Goal: Task Accomplishment & Management: Manage account settings

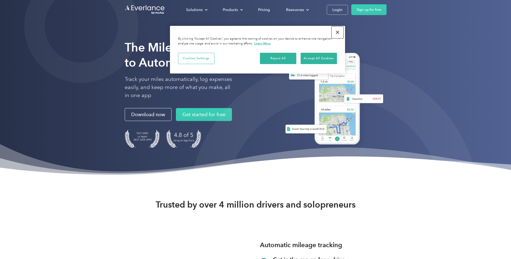
click at [337, 31] on button "Close" at bounding box center [337, 32] width 12 height 12
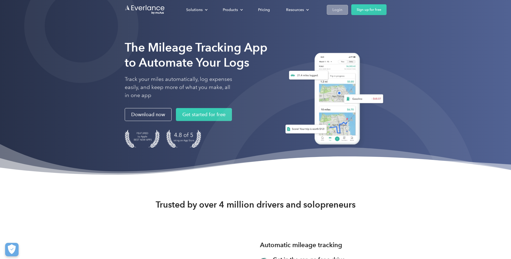
click at [341, 7] on div "Login" at bounding box center [337, 9] width 10 height 7
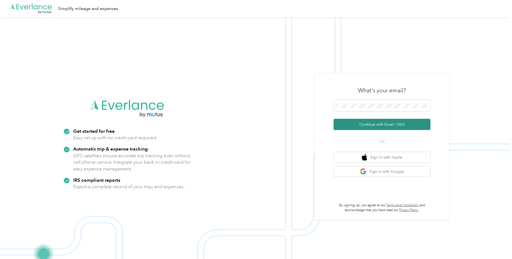
click at [404, 124] on button "Continue with Email / SSO" at bounding box center [382, 124] width 97 height 11
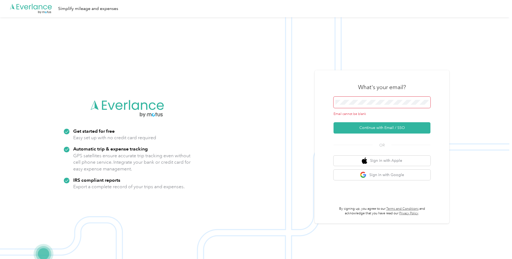
click at [369, 105] on span at bounding box center [382, 102] width 97 height 11
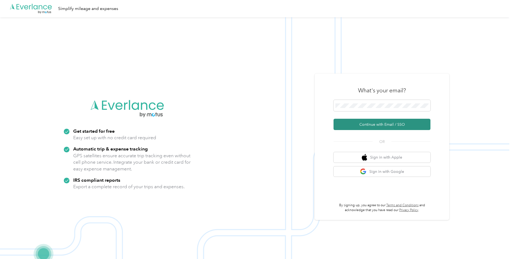
click at [355, 126] on button "Continue with Email / SSO" at bounding box center [382, 124] width 97 height 11
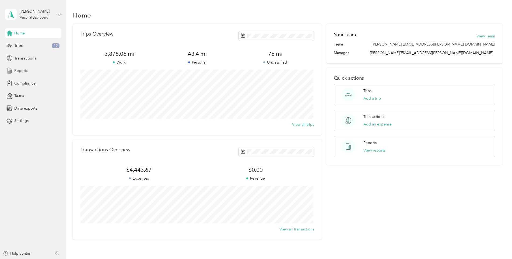
click at [13, 71] on div "Reports" at bounding box center [33, 71] width 57 height 10
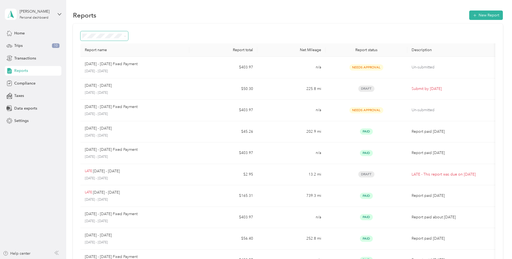
click at [114, 39] on span at bounding box center [105, 35] width 48 height 9
click at [125, 36] on icon at bounding box center [125, 36] width 2 height 2
click at [125, 36] on icon at bounding box center [125, 36] width 2 height 1
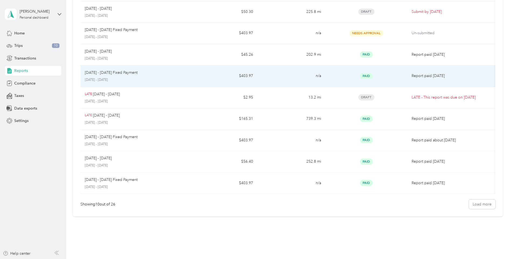
scroll to position [90, 0]
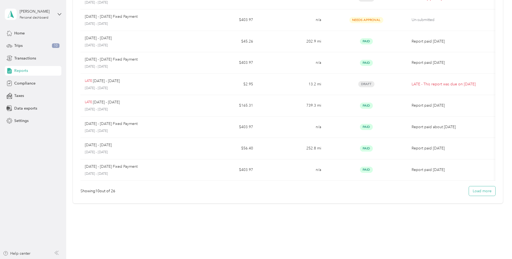
click at [485, 189] on button "Load more" at bounding box center [482, 190] width 26 height 9
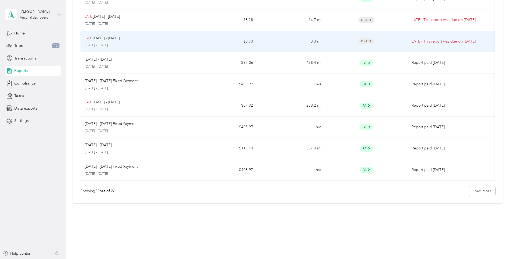
scroll to position [308, 0]
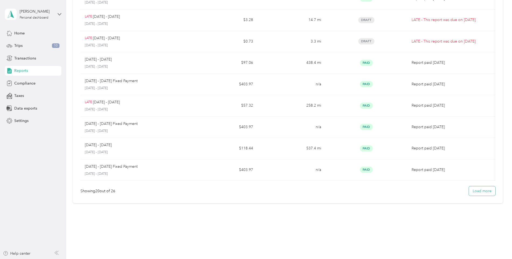
click at [482, 191] on button "Load more" at bounding box center [482, 190] width 26 height 9
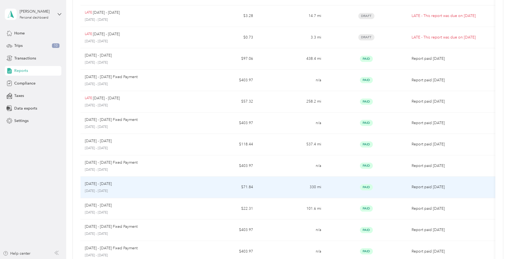
click at [168, 188] on div "[DATE] - [DATE] [DATE] - [DATE]" at bounding box center [135, 187] width 100 height 13
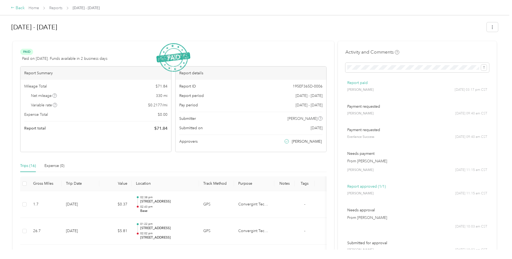
click at [13, 8] on icon at bounding box center [13, 8] width 4 height 4
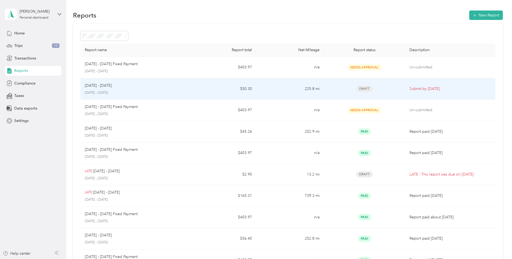
click at [104, 90] on p "[DATE] - [DATE]" at bounding box center [135, 92] width 100 height 5
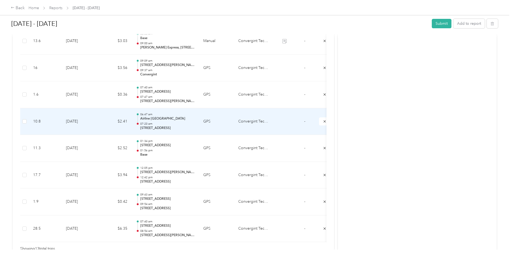
scroll to position [347, 0]
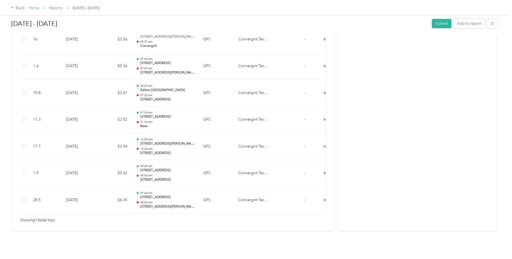
click at [31, 8] on link "Home" at bounding box center [34, 8] width 11 height 5
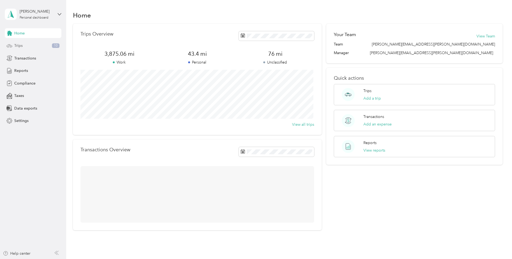
click at [33, 47] on div "Trips 10" at bounding box center [33, 46] width 57 height 10
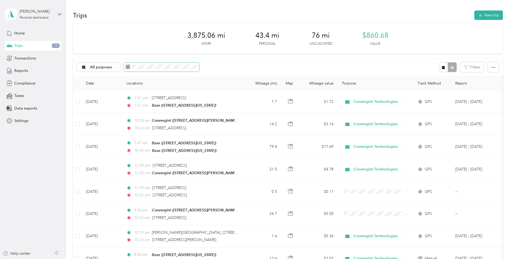
click at [126, 68] on icon at bounding box center [128, 67] width 4 height 4
click at [200, 69] on div "All purposes Filters" at bounding box center [288, 67] width 430 height 18
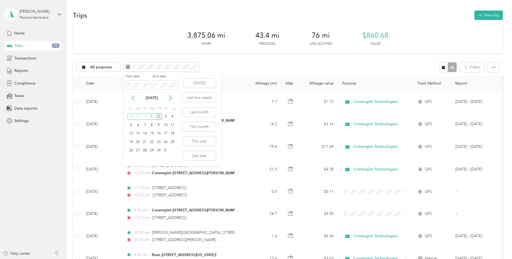
click at [132, 98] on icon at bounding box center [133, 98] width 3 height 5
click at [137, 116] on div "1" at bounding box center [138, 116] width 7 height 7
click at [143, 151] on div "30" at bounding box center [144, 150] width 7 height 7
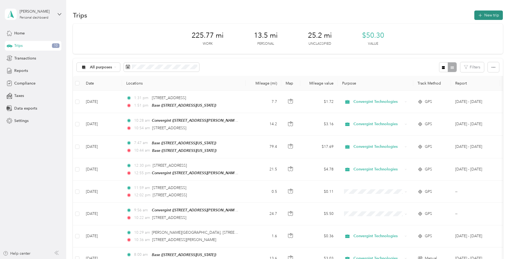
click at [478, 14] on icon "button" at bounding box center [480, 15] width 6 height 6
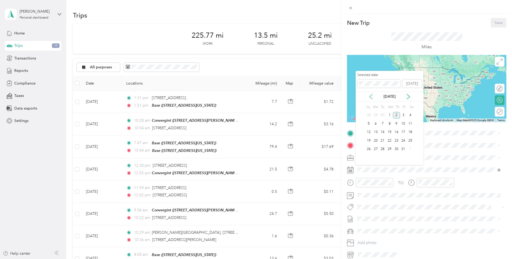
click at [372, 97] on icon at bounding box center [370, 96] width 5 height 5
click at [405, 116] on div "5" at bounding box center [403, 115] width 7 height 7
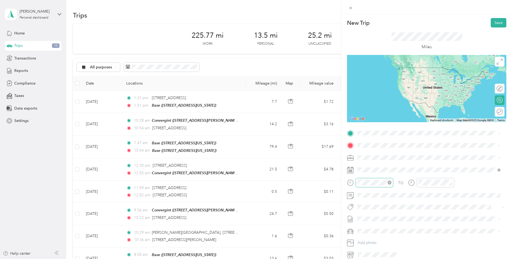
click at [391, 183] on icon "close-circle" at bounding box center [390, 183] width 4 height 4
click at [363, 117] on div "01" at bounding box center [363, 118] width 13 height 8
click at [392, 118] on div "PM" at bounding box center [393, 118] width 13 height 8
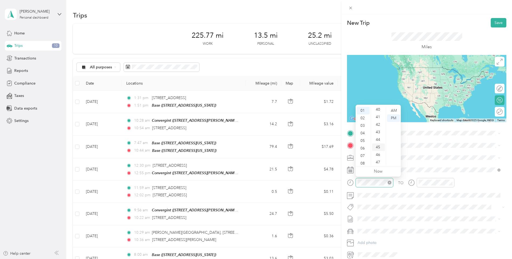
click at [380, 150] on div "45" at bounding box center [378, 148] width 13 height 8
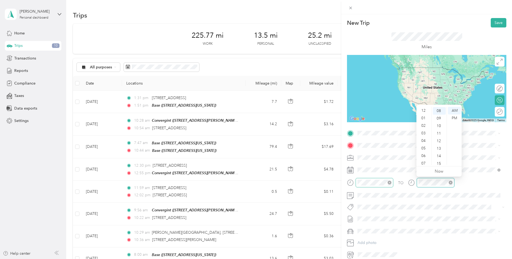
scroll to position [32, 0]
click at [424, 121] on div "02" at bounding box center [424, 121] width 13 height 8
click at [436, 163] on div "15" at bounding box center [439, 164] width 13 height 8
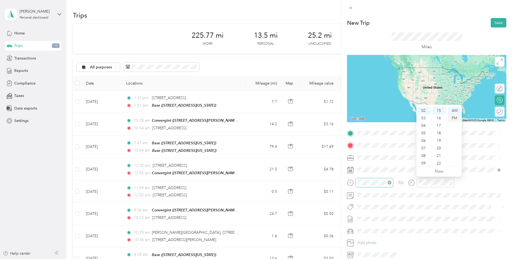
click at [454, 120] on div "PM" at bounding box center [454, 118] width 13 height 8
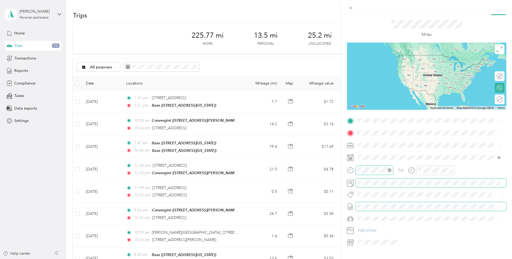
scroll to position [24, 0]
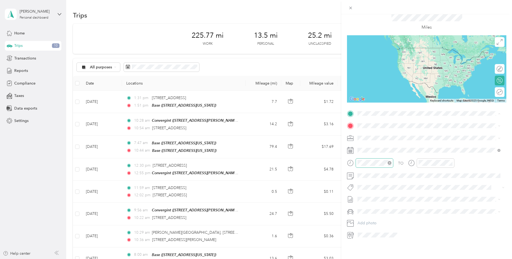
click at [392, 148] on div "Base" at bounding box center [395, 147] width 54 height 5
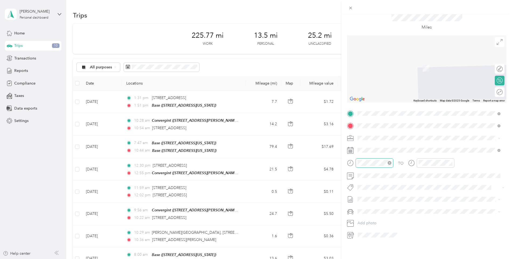
click at [405, 144] on span "[STREET_ADDRESS][US_STATE]" at bounding box center [395, 141] width 54 height 5
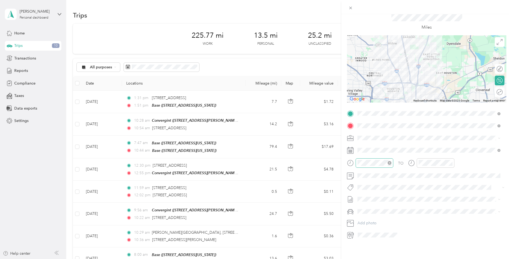
click at [394, 66] on div at bounding box center [426, 68] width 159 height 67
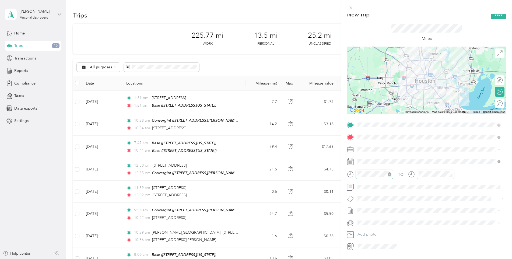
scroll to position [0, 0]
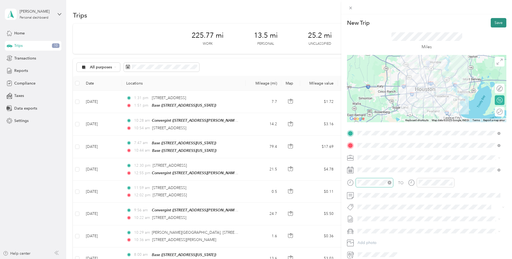
click at [496, 25] on button "Save" at bounding box center [499, 22] width 16 height 9
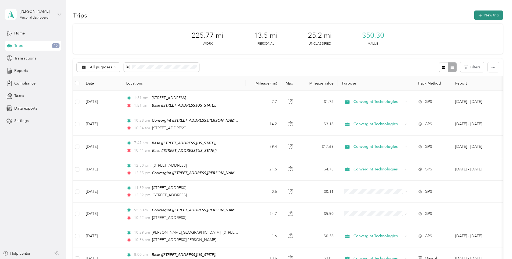
click at [496, 18] on button "New trip" at bounding box center [488, 15] width 29 height 9
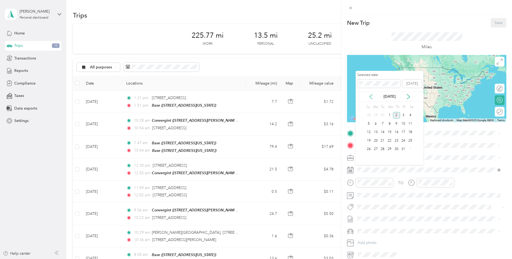
click at [372, 96] on icon at bounding box center [370, 96] width 5 height 5
click at [404, 114] on div "5" at bounding box center [403, 115] width 7 height 7
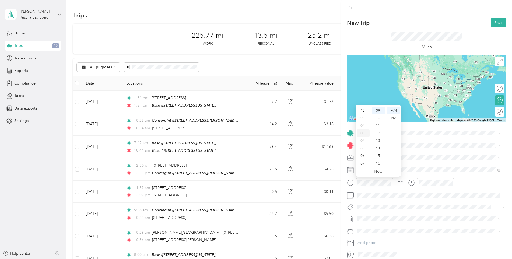
click at [363, 132] on div "03" at bounding box center [363, 134] width 13 height 8
click at [380, 110] on div "00" at bounding box center [378, 111] width 13 height 8
click at [392, 119] on div "PM" at bounding box center [393, 118] width 13 height 8
click at [380, 151] on div "30" at bounding box center [378, 149] width 13 height 8
click at [379, 111] on div "00" at bounding box center [378, 111] width 13 height 8
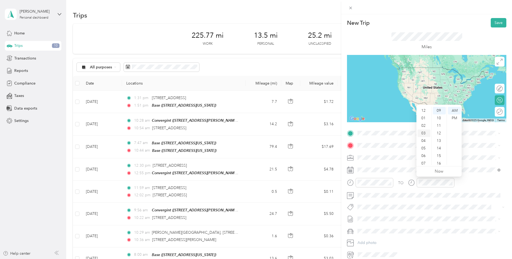
click at [422, 132] on div "03" at bounding box center [424, 134] width 13 height 8
click at [442, 134] on div "30" at bounding box center [439, 135] width 13 height 8
click at [456, 119] on div "PM" at bounding box center [454, 118] width 13 height 8
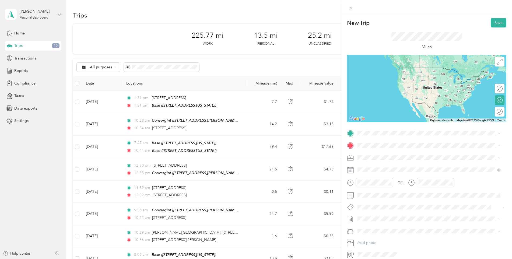
click at [411, 154] on span "[STREET_ADDRESS][US_STATE]" at bounding box center [395, 151] width 54 height 5
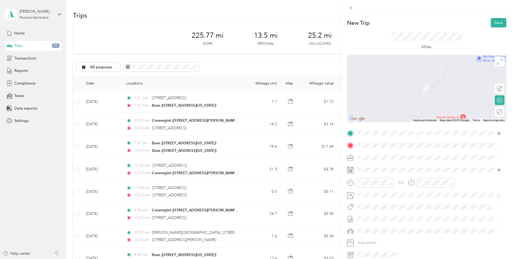
click at [397, 166] on span "[STREET_ADDRESS][US_STATE]" at bounding box center [395, 163] width 54 height 5
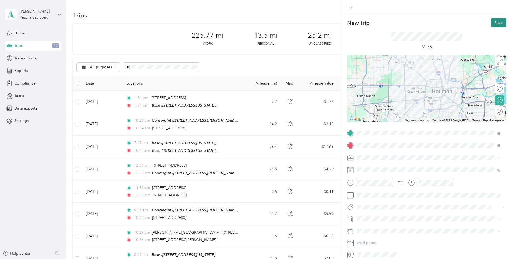
click at [499, 20] on button "Save" at bounding box center [499, 22] width 16 height 9
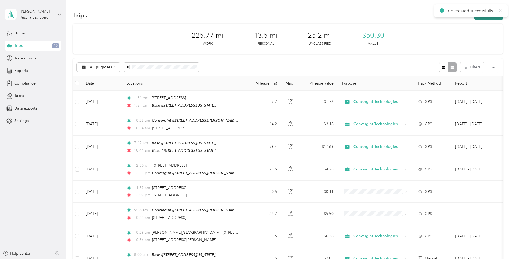
click at [495, 19] on button "New trip" at bounding box center [488, 15] width 29 height 9
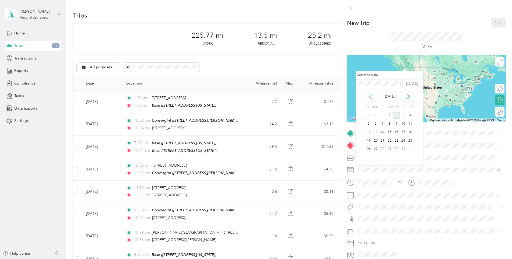
click at [372, 96] on icon at bounding box center [370, 96] width 5 height 5
click at [404, 117] on div "5" at bounding box center [403, 115] width 7 height 7
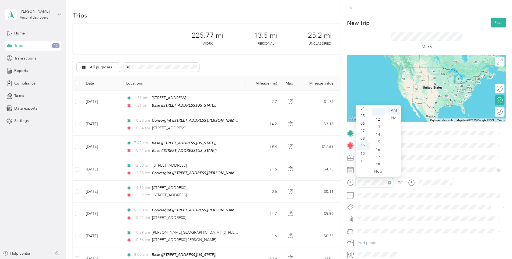
scroll to position [83, 0]
click at [365, 108] on div "04" at bounding box center [363, 109] width 13 height 8
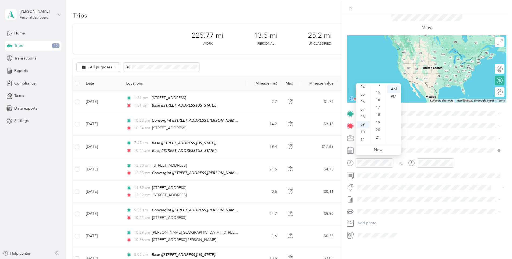
scroll to position [24, 0]
click at [379, 123] on div "30" at bounding box center [378, 123] width 13 height 8
click at [394, 95] on div "PM" at bounding box center [393, 95] width 13 height 8
click at [363, 86] on div "04" at bounding box center [363, 85] width 13 height 8
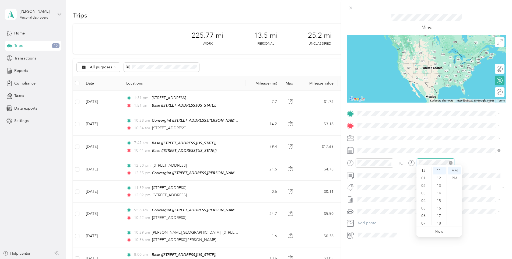
scroll to position [32, 0]
click at [437, 162] on div at bounding box center [436, 162] width 38 height 9
click at [425, 176] on div "05" at bounding box center [424, 176] width 13 height 8
click at [441, 173] on div "00" at bounding box center [439, 171] width 13 height 8
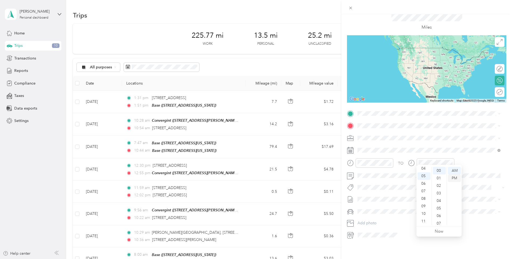
click at [457, 179] on div "PM" at bounding box center [454, 178] width 13 height 8
click at [376, 131] on span "[STREET_ADDRESS][US_STATE]" at bounding box center [395, 129] width 54 height 5
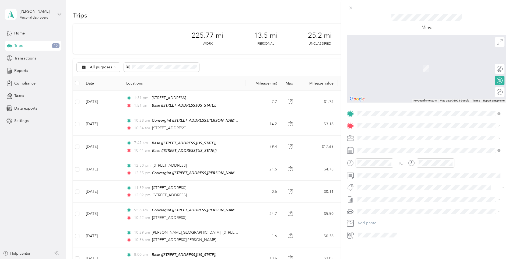
click at [374, 161] on div "Base [STREET_ADDRESS][US_STATE]" at bounding box center [395, 163] width 54 height 11
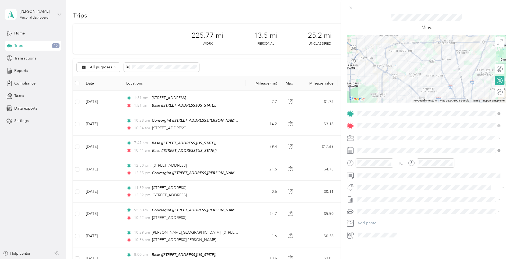
click at [413, 71] on div at bounding box center [426, 68] width 159 height 67
click at [418, 40] on div at bounding box center [426, 68] width 159 height 67
click at [418, 39] on div at bounding box center [426, 68] width 159 height 67
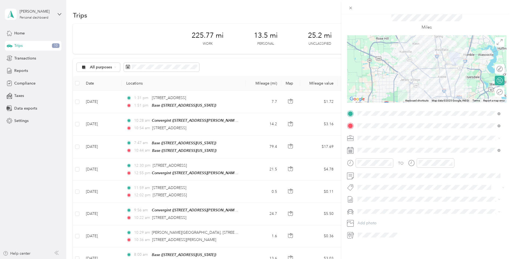
click at [424, 89] on div at bounding box center [426, 68] width 159 height 67
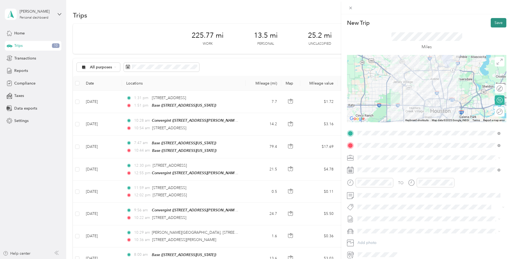
click at [494, 21] on button "Save" at bounding box center [499, 22] width 16 height 9
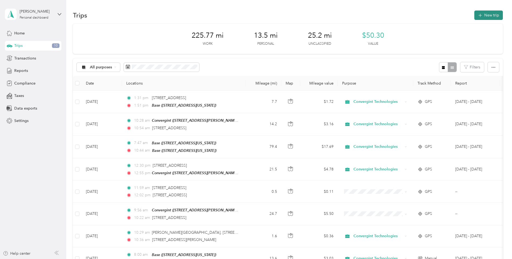
click at [492, 16] on button "New trip" at bounding box center [488, 15] width 29 height 9
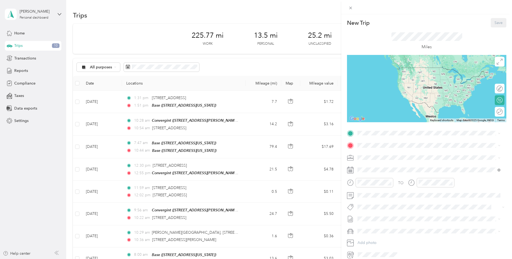
click at [380, 174] on div "Base [STREET_ADDRESS][US_STATE]" at bounding box center [395, 173] width 54 height 11
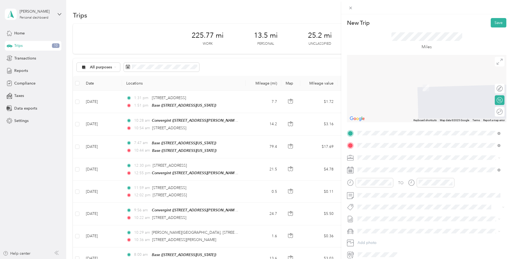
click at [392, 167] on span "[STREET_ADDRESS][US_STATE]" at bounding box center [395, 164] width 54 height 5
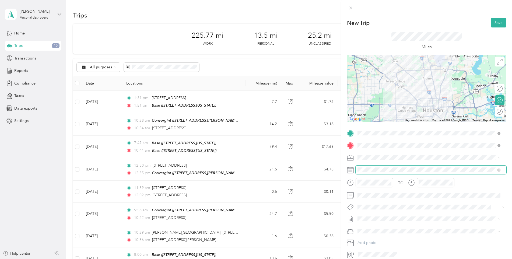
click at [388, 172] on span at bounding box center [431, 170] width 151 height 9
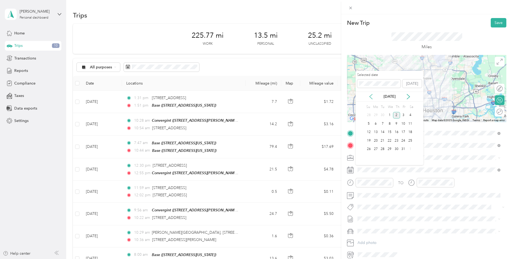
click at [371, 97] on icon at bounding box center [371, 96] width 3 height 5
click at [385, 131] on div "16" at bounding box center [382, 132] width 7 height 7
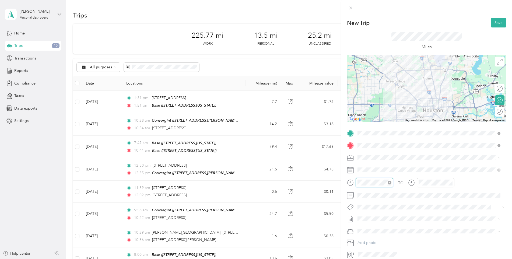
scroll to position [106, 0]
click at [363, 108] on div "04" at bounding box center [363, 109] width 13 height 8
click at [371, 108] on ul "00 01 02 03 04 05 06 07 08 09 10 11 12 13 14 15 16 17 18 19 20 21 22 23 24 25 2…" at bounding box center [378, 136] width 15 height 58
click at [363, 112] on div "03" at bounding box center [363, 114] width 13 height 8
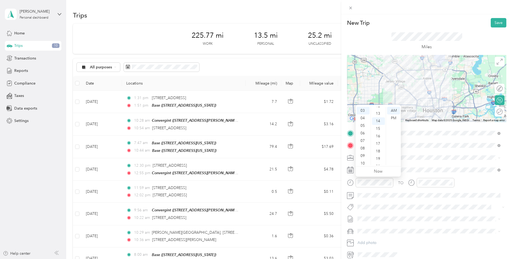
scroll to position [95, 0]
click at [383, 163] on div "20" at bounding box center [378, 167] width 13 height 8
click at [383, 144] on div "27" at bounding box center [378, 140] width 13 height 8
click at [383, 161] on div "34" at bounding box center [378, 158] width 13 height 8
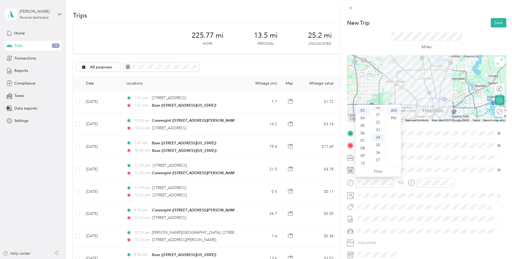
click at [379, 108] on div "30" at bounding box center [378, 108] width 13 height 8
click at [393, 117] on div "PM" at bounding box center [393, 118] width 13 height 8
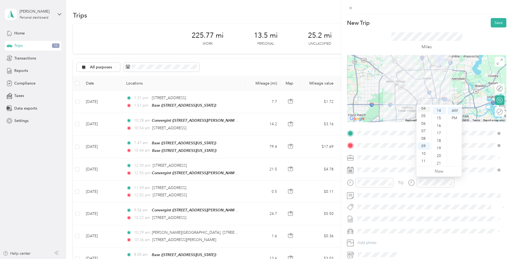
click at [425, 109] on div "04" at bounding box center [424, 109] width 13 height 8
click at [452, 118] on div "PM" at bounding box center [454, 118] width 13 height 8
click at [439, 111] on div "00" at bounding box center [439, 111] width 13 height 8
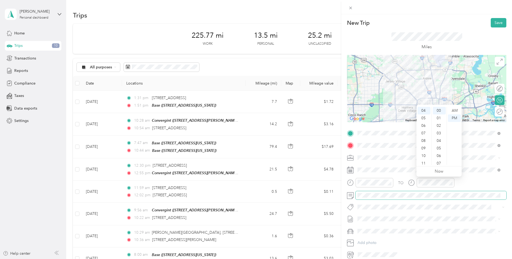
click at [392, 198] on span at bounding box center [431, 195] width 151 height 9
click at [422, 83] on div at bounding box center [426, 88] width 159 height 67
click at [423, 83] on div at bounding box center [426, 88] width 159 height 67
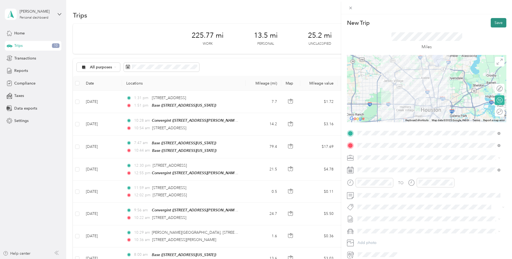
click at [497, 23] on button "Save" at bounding box center [499, 22] width 16 height 9
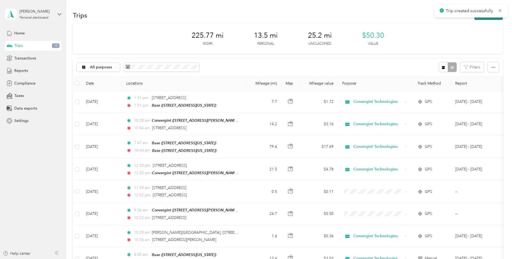
click at [491, 20] on button "New trip" at bounding box center [488, 15] width 29 height 9
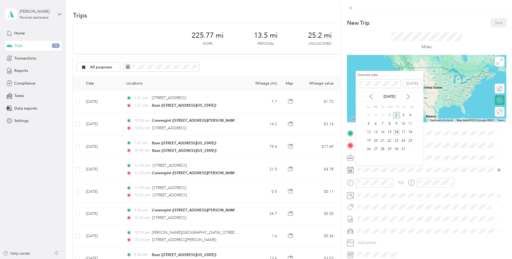
click at [397, 132] on div "16" at bounding box center [396, 132] width 7 height 7
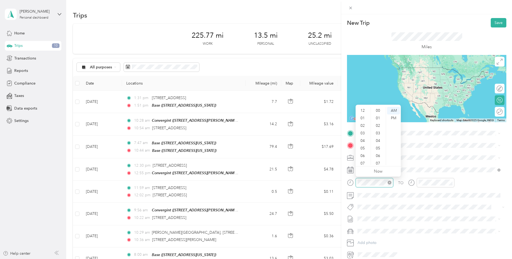
scroll to position [32, 0]
click at [363, 118] on div "05" at bounding box center [363, 116] width 13 height 8
click at [394, 117] on div "PM" at bounding box center [393, 118] width 13 height 8
click at [379, 112] on div "00" at bounding box center [378, 111] width 13 height 8
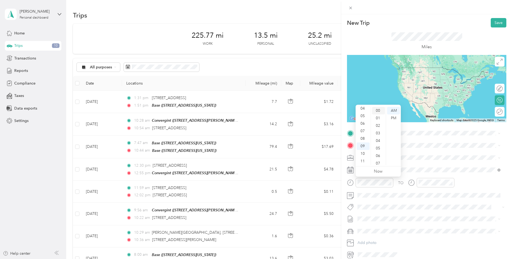
click at [377, 111] on div "00" at bounding box center [378, 111] width 13 height 8
click at [363, 117] on div "05" at bounding box center [363, 116] width 13 height 8
click at [392, 118] on div "PM" at bounding box center [393, 118] width 13 height 8
click at [442, 186] on div at bounding box center [436, 182] width 38 height 9
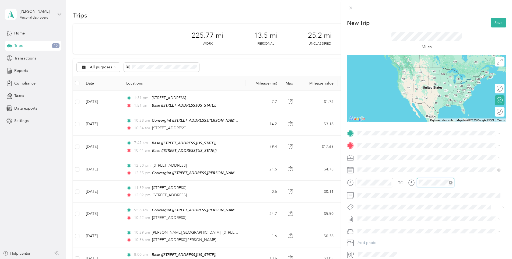
scroll to position [113, 0]
click at [426, 117] on div "05" at bounding box center [424, 116] width 13 height 8
click at [440, 144] on div "30" at bounding box center [439, 143] width 13 height 8
click at [453, 118] on div "PM" at bounding box center [454, 118] width 13 height 8
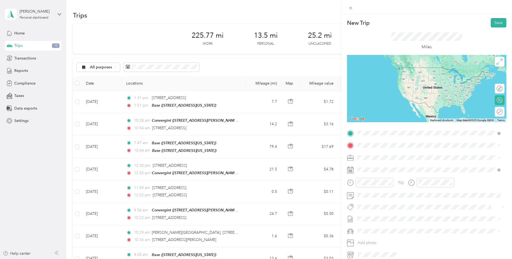
click at [386, 151] on span "[STREET_ADDRESS][US_STATE]" at bounding box center [395, 152] width 54 height 5
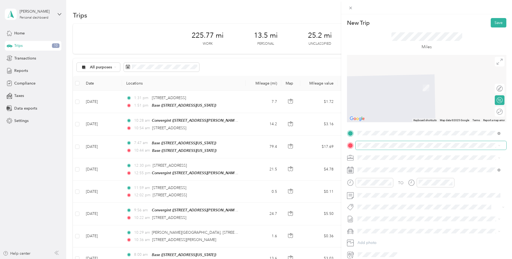
click at [386, 148] on span at bounding box center [431, 145] width 151 height 9
click at [383, 186] on div "Base [STREET_ADDRESS][US_STATE]" at bounding box center [395, 186] width 54 height 11
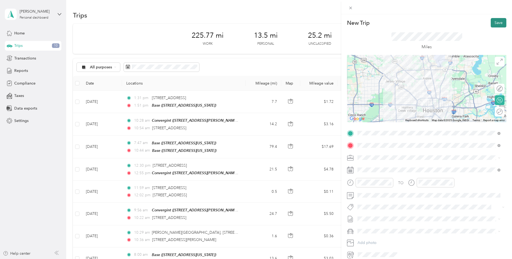
click at [493, 23] on button "Save" at bounding box center [499, 22] width 16 height 9
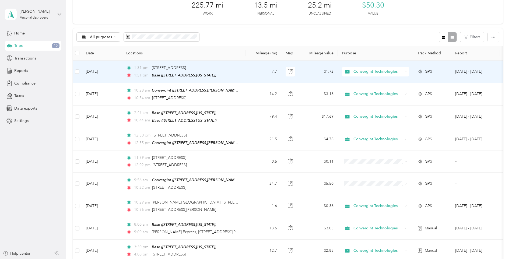
scroll to position [0, 0]
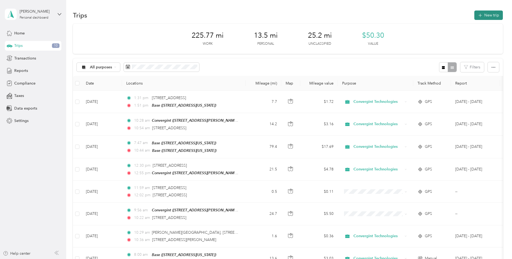
click at [486, 19] on button "New trip" at bounding box center [488, 15] width 29 height 9
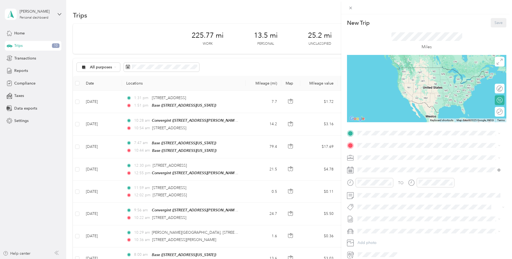
click at [371, 171] on strong "Base" at bounding box center [372, 171] width 8 height 5
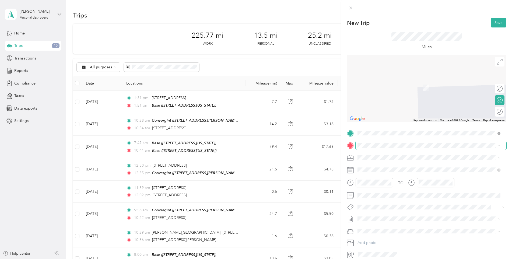
click at [371, 148] on span at bounding box center [431, 145] width 151 height 9
click at [380, 142] on span at bounding box center [431, 145] width 151 height 9
click at [395, 178] on span "[STREET_ADDRESS][US_STATE][US_STATE]" at bounding box center [405, 175] width 74 height 5
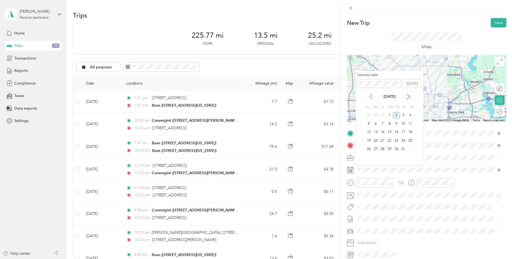
click at [373, 97] on div "[DATE]" at bounding box center [390, 97] width 68 height 6
click at [373, 97] on icon at bounding box center [370, 96] width 5 height 5
click at [396, 132] on div "18" at bounding box center [396, 132] width 7 height 7
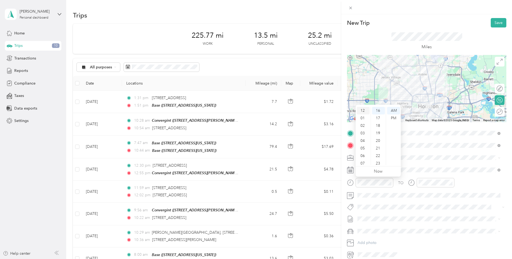
click at [364, 111] on div "12" at bounding box center [363, 111] width 13 height 8
click at [395, 118] on div "PM" at bounding box center [393, 118] width 13 height 8
click at [379, 113] on div "00" at bounding box center [378, 111] width 13 height 8
click at [424, 117] on div "01" at bounding box center [424, 118] width 13 height 8
click at [440, 111] on div "00" at bounding box center [439, 111] width 13 height 8
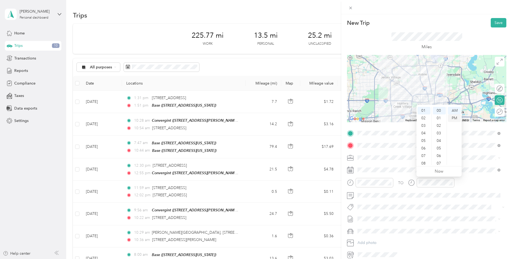
click at [455, 119] on div "PM" at bounding box center [454, 118] width 13 height 8
click at [495, 26] on button "Save" at bounding box center [499, 22] width 16 height 9
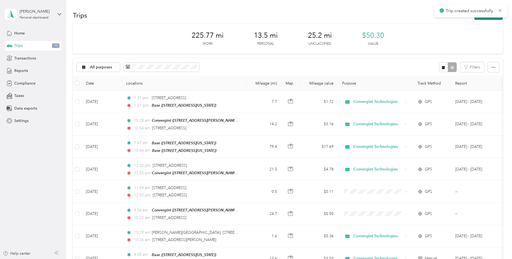
click at [490, 19] on button "New trip" at bounding box center [488, 15] width 29 height 9
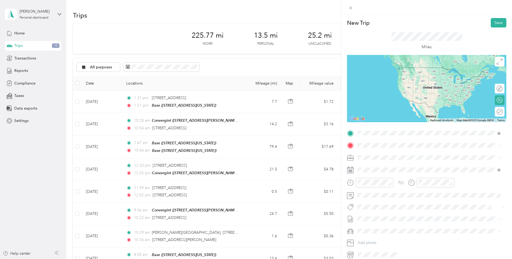
click at [379, 153] on span "[STREET_ADDRESS][US_STATE][US_STATE]" at bounding box center [405, 152] width 74 height 5
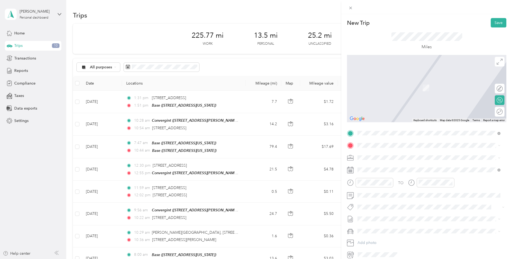
click at [379, 188] on span "[STREET_ADDRESS][US_STATE]" at bounding box center [395, 189] width 54 height 5
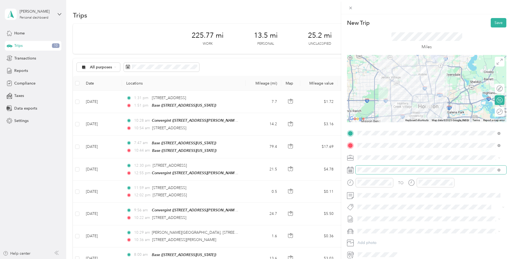
click at [364, 173] on span at bounding box center [431, 170] width 151 height 9
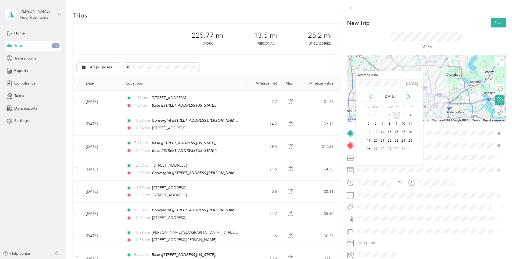
click at [372, 97] on icon at bounding box center [370, 96] width 5 height 5
click at [393, 131] on div "18" at bounding box center [396, 132] width 7 height 7
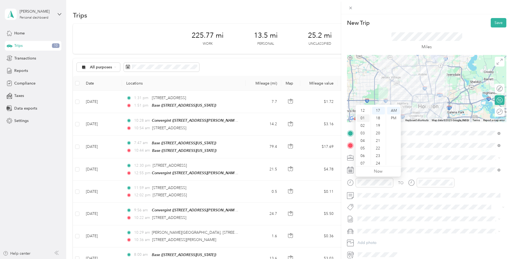
click at [362, 118] on div "01" at bounding box center [363, 118] width 13 height 8
click at [378, 135] on div "45" at bounding box center [378, 134] width 13 height 8
click at [390, 114] on div "AM" at bounding box center [393, 111] width 13 height 8
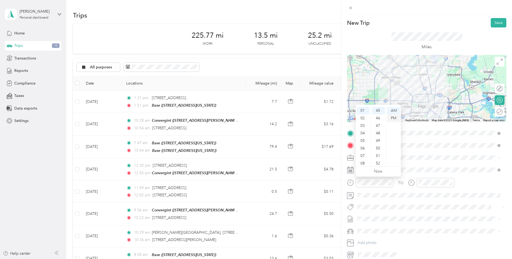
click at [390, 117] on div "PM" at bounding box center [393, 118] width 13 height 8
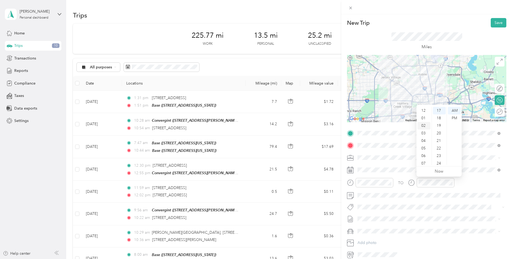
click at [422, 126] on div "02" at bounding box center [424, 126] width 13 height 8
click at [439, 149] on div "15" at bounding box center [439, 150] width 13 height 8
click at [450, 117] on div "PM" at bounding box center [454, 118] width 13 height 8
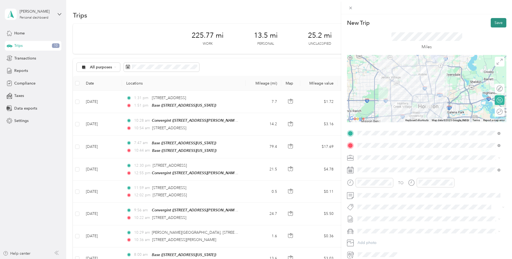
click at [494, 25] on button "Save" at bounding box center [499, 22] width 16 height 9
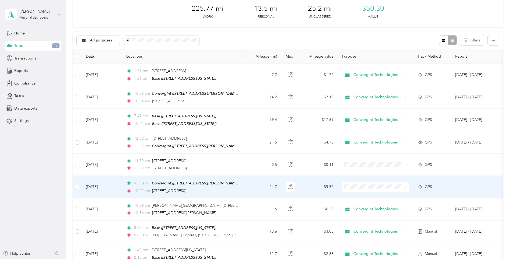
scroll to position [0, 0]
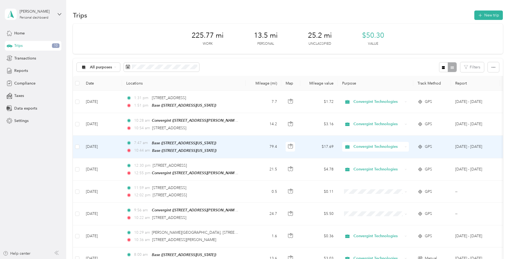
click at [104, 147] on td "[DATE]" at bounding box center [102, 147] width 40 height 23
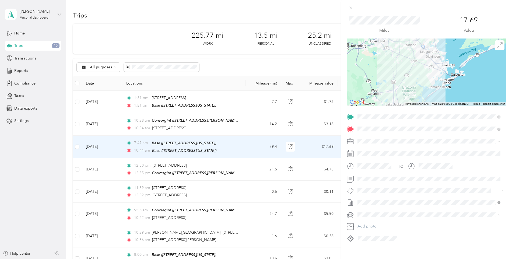
scroll to position [24, 0]
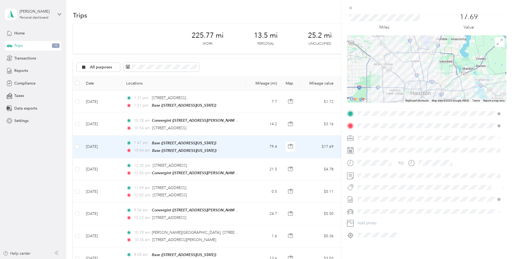
drag, startPoint x: 400, startPoint y: 69, endPoint x: 382, endPoint y: 47, distance: 29.3
click at [382, 47] on div at bounding box center [426, 68] width 159 height 67
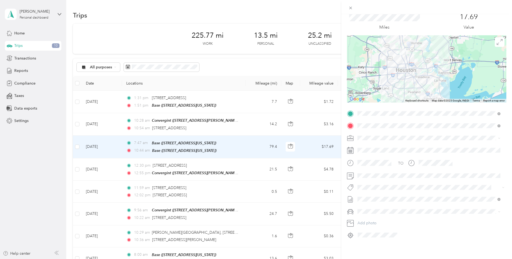
click at [244, 128] on div "Trip details Save This trip cannot be edited because it is either under review,…" at bounding box center [256, 129] width 512 height 259
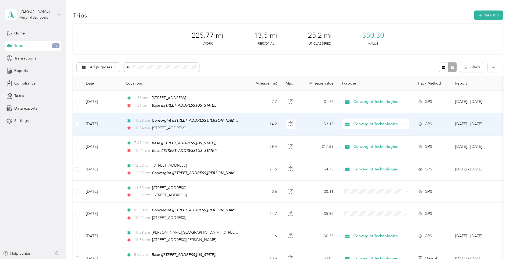
click at [257, 128] on td "14.2" at bounding box center [264, 124] width 36 height 22
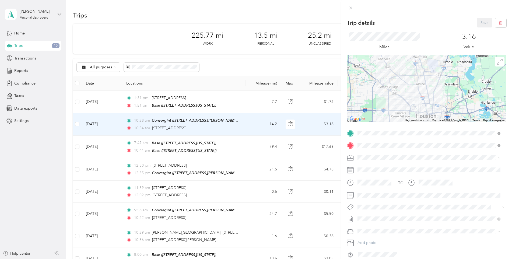
click at [255, 102] on div "Trip details Save This trip cannot be edited because it is either under review,…" at bounding box center [256, 129] width 512 height 259
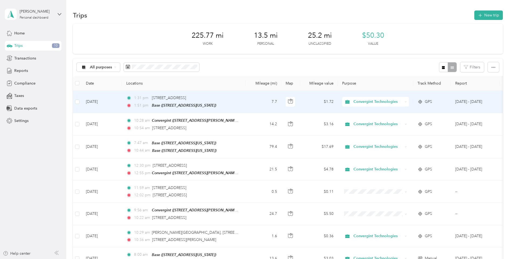
click at [241, 102] on td "1:31 pm [STREET_ADDRESS] 1:51 pm Base ([STREET_ADDRESS][US_STATE])" at bounding box center [184, 102] width 124 height 22
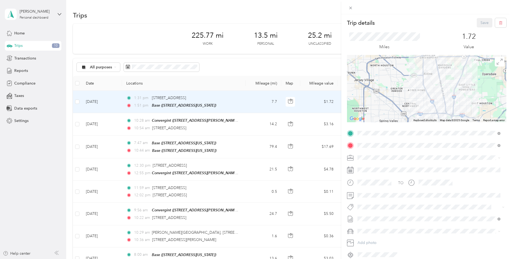
click at [183, 215] on div "Trip details Save This trip cannot be edited because it is either under review,…" at bounding box center [256, 129] width 512 height 259
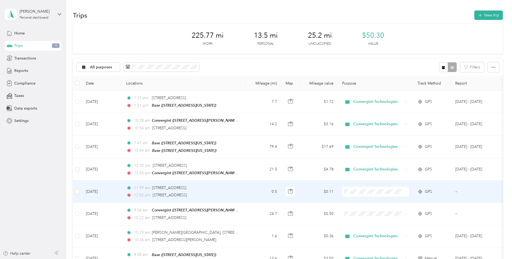
click at [366, 198] on span "Convergint Technologies" at bounding box center [380, 199] width 50 height 6
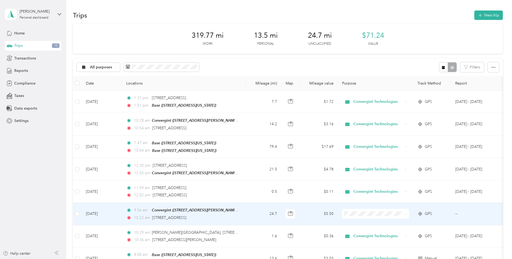
click at [361, 221] on span "Convergint Technologies" at bounding box center [380, 220] width 50 height 6
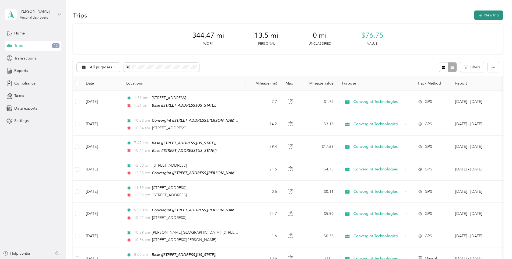
click at [481, 16] on icon "button" at bounding box center [480, 15] width 6 height 6
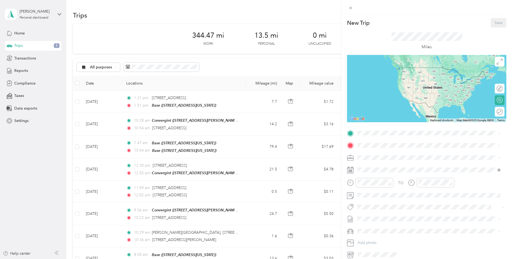
click at [372, 172] on strong "Base" at bounding box center [372, 171] width 8 height 5
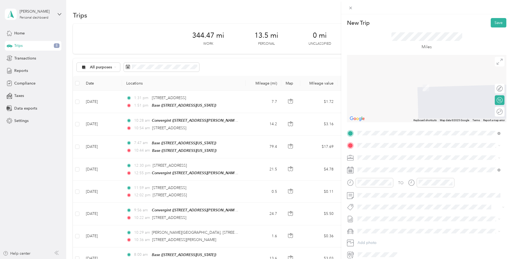
click at [397, 165] on span "[STREET_ADDRESS][PERSON_NAME][US_STATE]" at bounding box center [410, 164] width 84 height 5
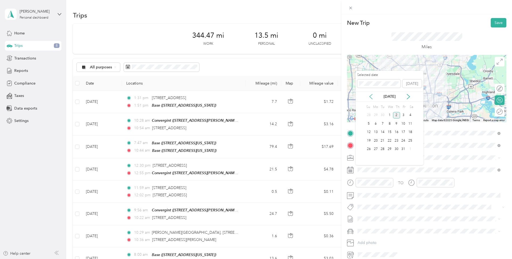
click at [370, 96] on icon at bounding box center [371, 96] width 3 height 5
click at [391, 142] on div "24" at bounding box center [389, 140] width 7 height 7
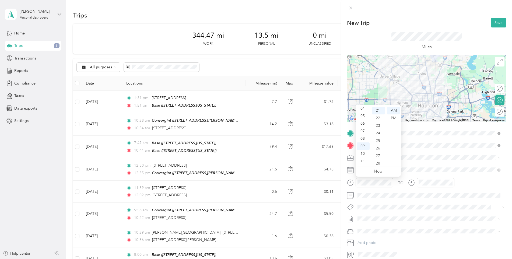
scroll to position [22, 0]
click at [363, 112] on div "02" at bounding box center [363, 115] width 13 height 8
click at [374, 113] on div "00" at bounding box center [378, 111] width 13 height 8
click at [395, 115] on div "PM" at bounding box center [393, 118] width 13 height 8
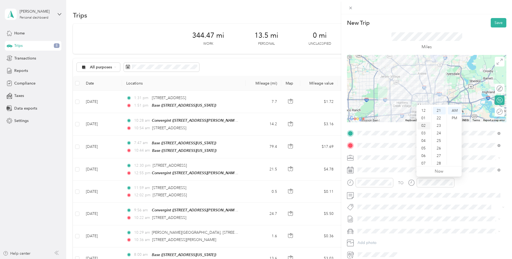
click at [423, 125] on div "02" at bounding box center [424, 126] width 13 height 8
click at [440, 124] on div "30" at bounding box center [439, 125] width 13 height 8
click at [456, 118] on div "PM" at bounding box center [454, 118] width 13 height 8
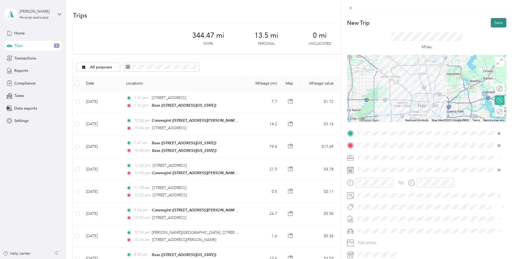
click at [494, 25] on button "Save" at bounding box center [499, 22] width 16 height 9
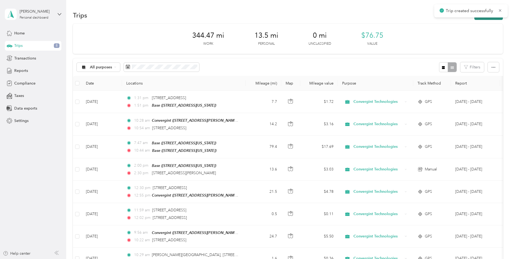
click at [491, 19] on button "New trip" at bounding box center [488, 15] width 29 height 9
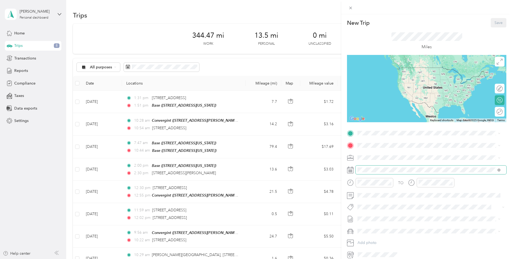
click at [366, 167] on span at bounding box center [431, 170] width 151 height 9
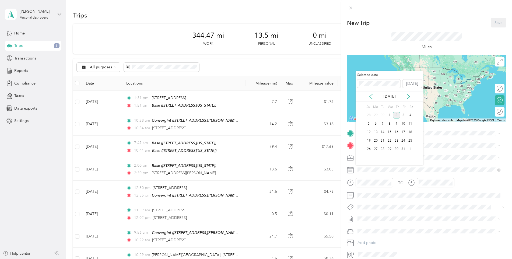
click at [371, 95] on icon at bounding box center [370, 96] width 5 height 5
click at [390, 142] on div "24" at bounding box center [389, 140] width 7 height 7
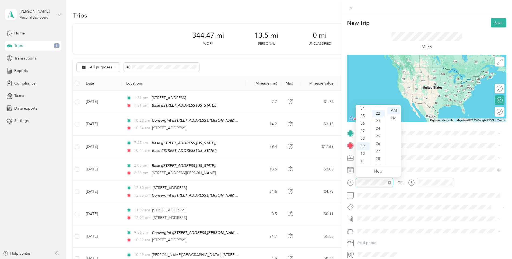
scroll to position [166, 0]
click at [364, 108] on div "04" at bounding box center [363, 109] width 13 height 8
click at [364, 111] on div "03" at bounding box center [363, 114] width 13 height 8
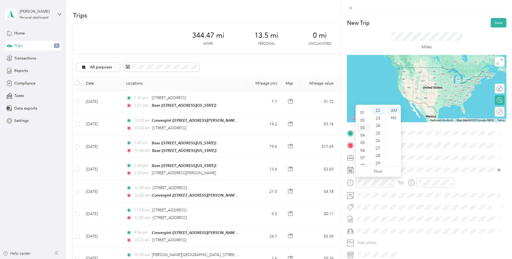
click at [362, 128] on div "03" at bounding box center [363, 128] width 13 height 8
click at [377, 143] on div "30" at bounding box center [378, 144] width 13 height 8
click at [391, 118] on div "PM" at bounding box center [393, 118] width 13 height 8
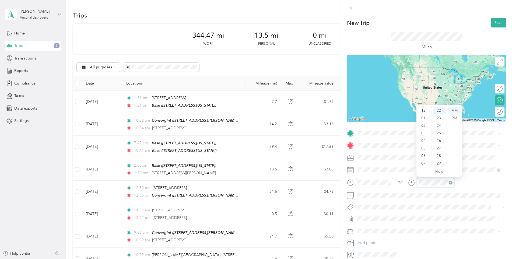
scroll to position [32, 0]
click at [425, 107] on div "04" at bounding box center [424, 109] width 13 height 8
click at [439, 111] on div "00" at bounding box center [439, 111] width 13 height 8
click at [454, 117] on div "PM" at bounding box center [454, 118] width 13 height 8
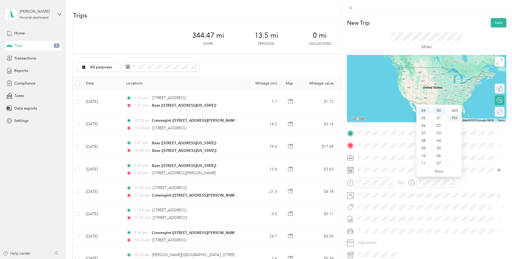
click at [459, 116] on div "PM" at bounding box center [454, 118] width 13 height 8
click at [379, 158] on li "[STREET_ADDRESS][PERSON_NAME][US_STATE]" at bounding box center [429, 152] width 147 height 11
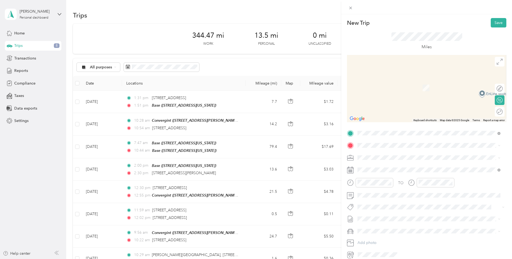
click at [377, 186] on div "Base [STREET_ADDRESS][US_STATE]" at bounding box center [395, 186] width 54 height 11
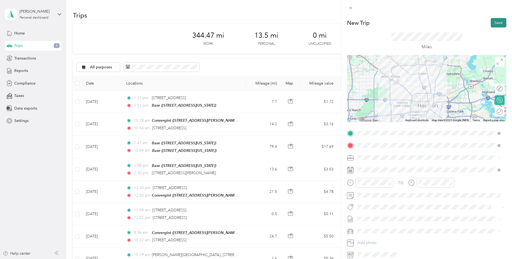
click at [496, 21] on button "Save" at bounding box center [499, 22] width 16 height 9
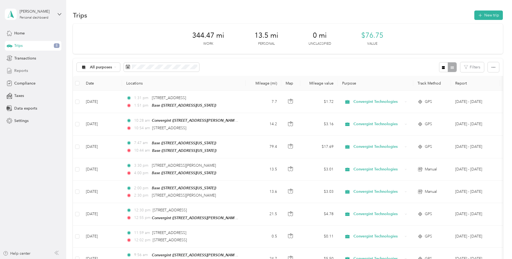
click at [24, 71] on span "Reports" at bounding box center [21, 71] width 14 height 6
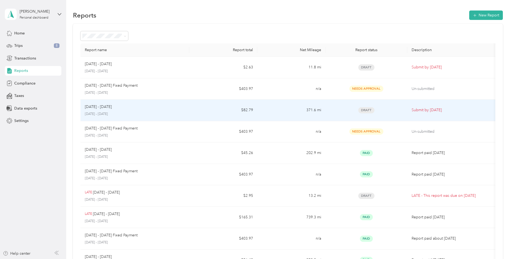
click at [157, 104] on div "[DATE] - [DATE]" at bounding box center [135, 107] width 100 height 6
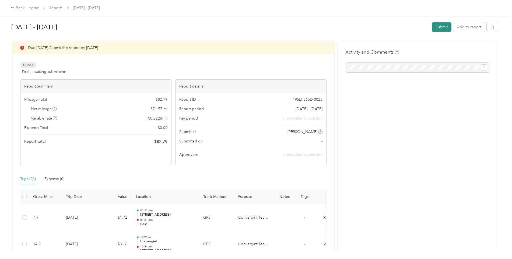
click at [445, 27] on button "Submit" at bounding box center [442, 26] width 20 height 9
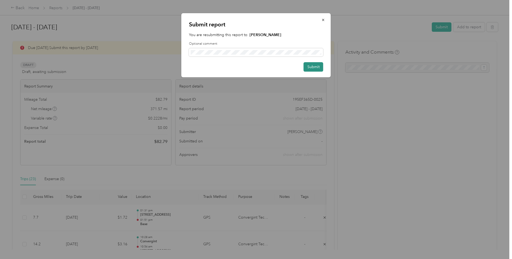
click at [319, 64] on button "Submit" at bounding box center [314, 66] width 20 height 9
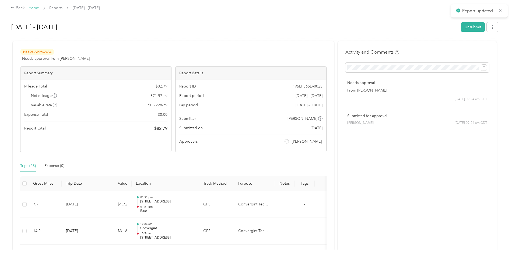
click at [33, 8] on link "Home" at bounding box center [34, 8] width 11 height 5
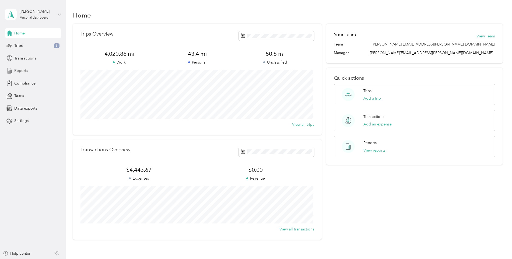
click at [29, 73] on div "Reports" at bounding box center [33, 71] width 57 height 10
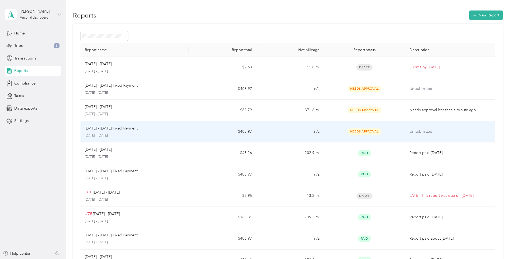
click at [134, 131] on p "[DATE] - [DATE] Fixed Payment" at bounding box center [111, 128] width 53 height 6
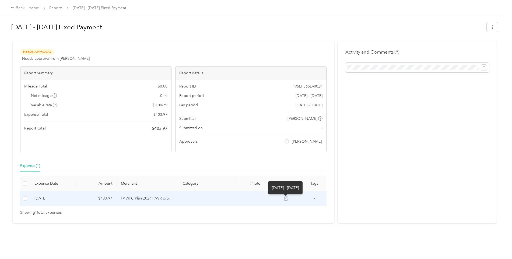
click at [285, 198] on icon at bounding box center [287, 199] width 4 height 4
click at [154, 202] on td "FAVR C Plan 2024 FAVR program" at bounding box center [148, 198] width 62 height 15
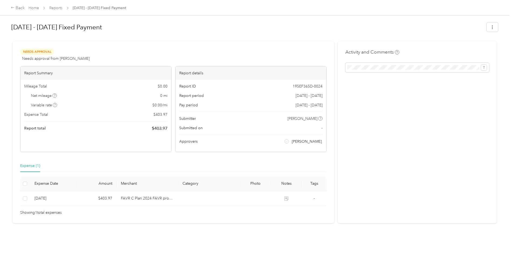
click at [41, 9] on div "Home Reports [DATE] - [DATE] Fixed Payment" at bounding box center [78, 8] width 98 height 6
click at [37, 8] on link "Home" at bounding box center [34, 8] width 11 height 5
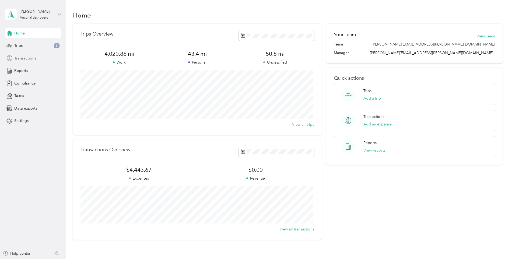
click at [30, 60] on span "Transactions" at bounding box center [25, 58] width 22 height 6
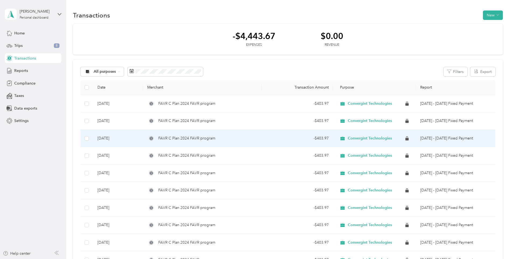
click at [192, 140] on span "FAVR C Plan 2024 FAVR program" at bounding box center [186, 138] width 57 height 6
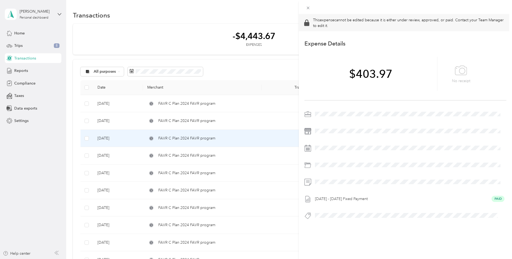
click at [36, 75] on div "This expense cannot be edited because it is either under review, approved, or p…" at bounding box center [256, 129] width 512 height 259
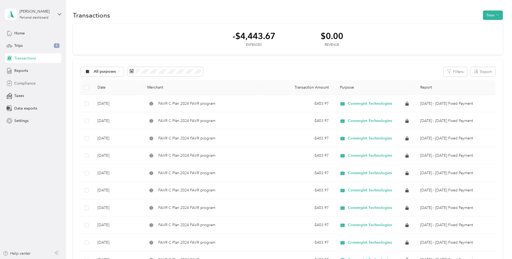
click at [17, 82] on span "Compliance" at bounding box center [24, 84] width 21 height 6
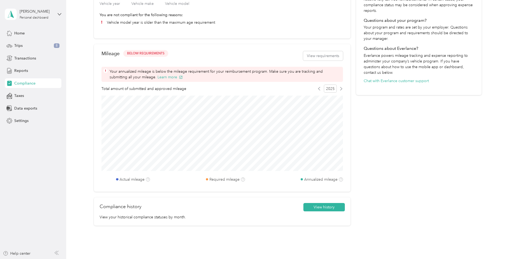
scroll to position [177, 0]
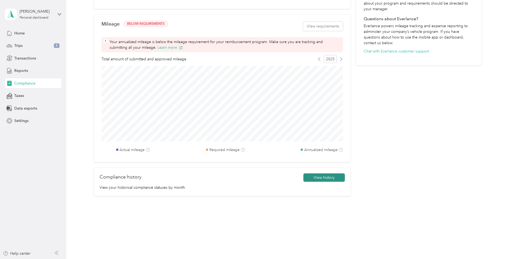
click at [323, 181] on button "View history" at bounding box center [323, 177] width 41 height 9
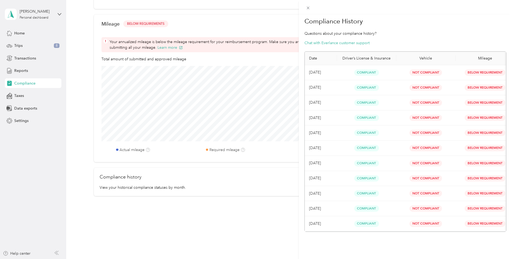
scroll to position [0, 0]
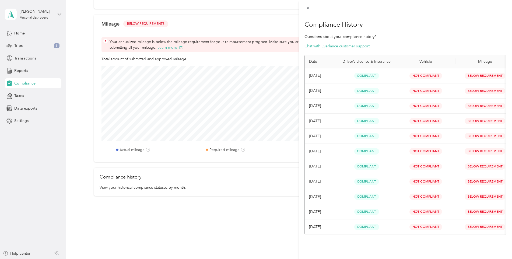
click at [30, 97] on div "Compliance History Questions about your compliance history? Chat with Everlance…" at bounding box center [256, 129] width 512 height 259
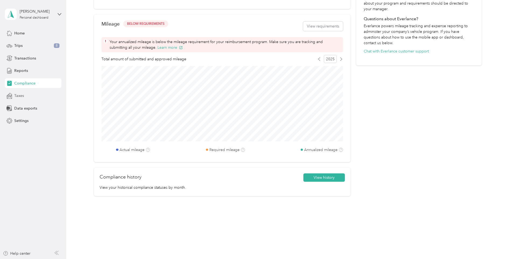
click at [15, 97] on span "Taxes" at bounding box center [19, 96] width 10 height 6
